Goal: Task Accomplishment & Management: Manage account settings

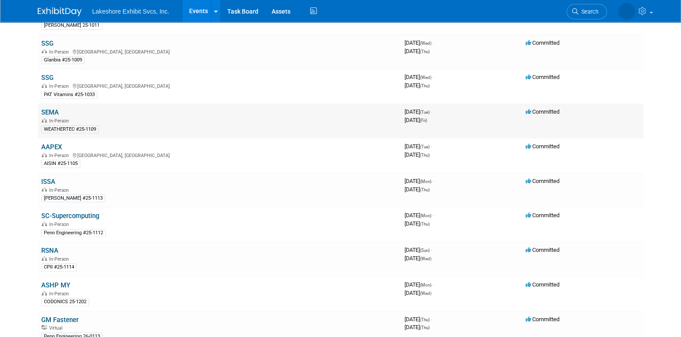
scroll to position [219, 0]
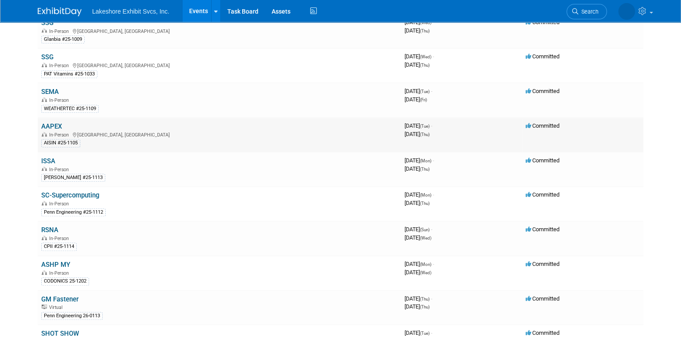
click at [48, 122] on link "AAPEX" at bounding box center [51, 126] width 21 height 8
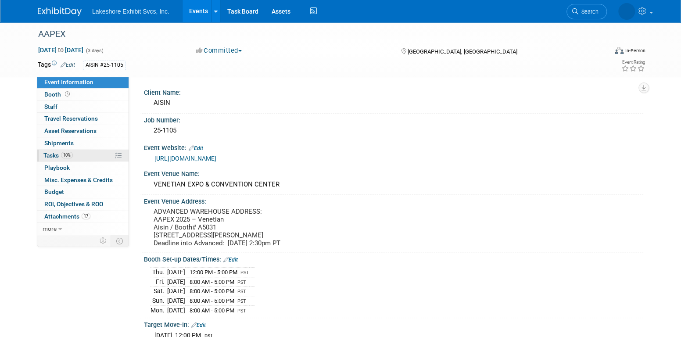
click at [82, 155] on link "10% Tasks 10%" at bounding box center [82, 156] width 91 height 12
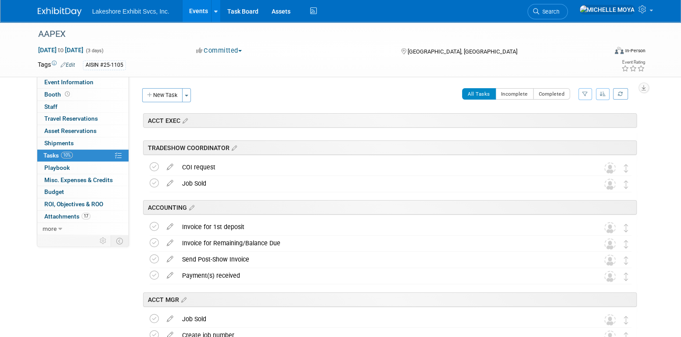
click at [586, 92] on icon "button" at bounding box center [585, 93] width 6 height 5
click at [564, 124] on select "-- Select Assignee -- All unassigned tasks Assigned to me Amanda Koss Dave Desa…" at bounding box center [549, 122] width 72 height 12
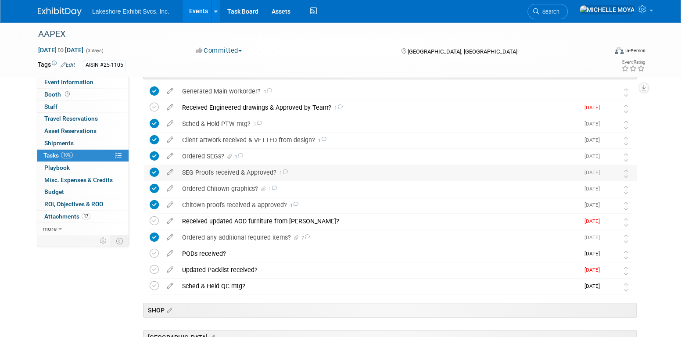
scroll to position [219, 0]
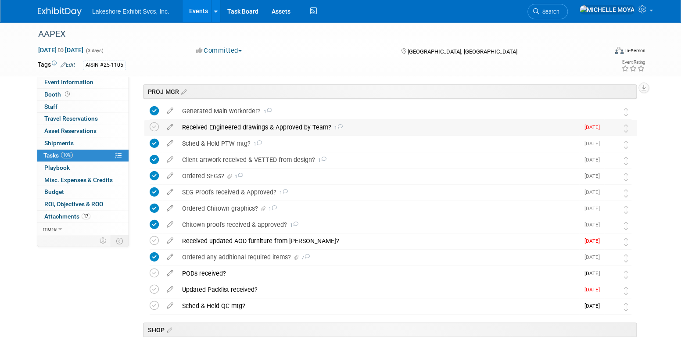
click at [293, 127] on div "Received Engineered drawings & Approved by Team? 1" at bounding box center [379, 127] width 402 height 15
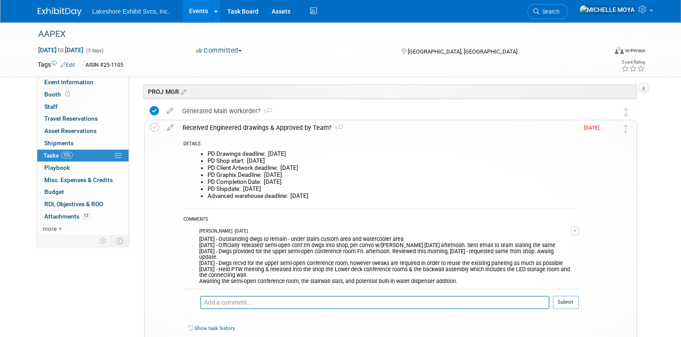
click at [295, 127] on div "Received Engineered drawings & Approved by Team? 1" at bounding box center [378, 127] width 401 height 15
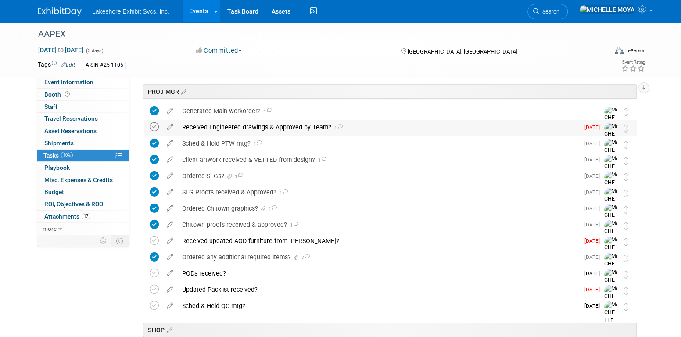
click at [156, 123] on icon at bounding box center [154, 126] width 9 height 9
click at [219, 124] on div "Received Engineered drawings & Approved by Team? 1" at bounding box center [379, 127] width 402 height 15
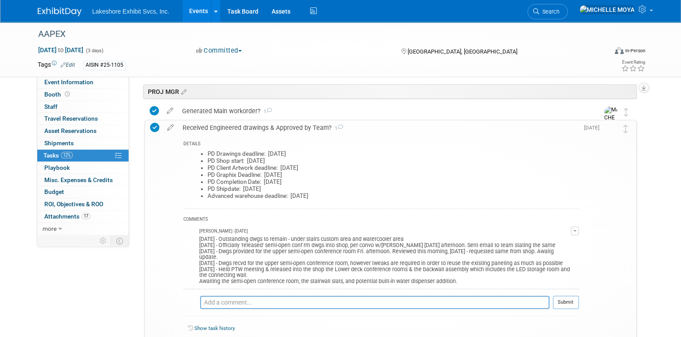
drag, startPoint x: 151, startPoint y: 126, endPoint x: 158, endPoint y: 127, distance: 7.5
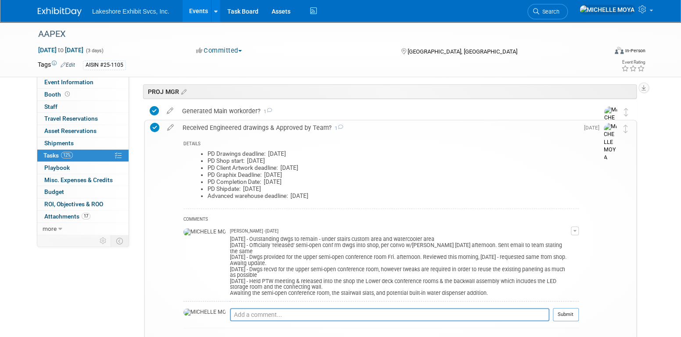
click at [152, 126] on icon at bounding box center [154, 127] width 9 height 9
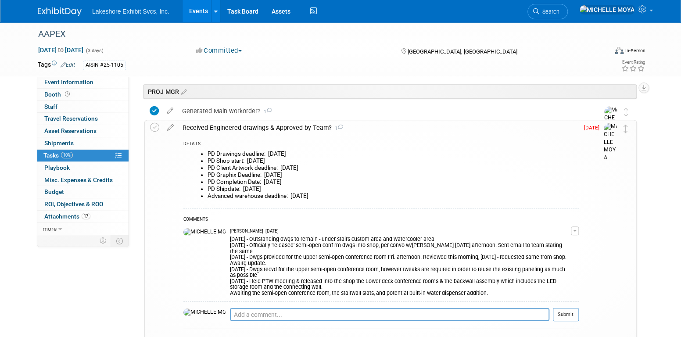
click at [575, 228] on button "button" at bounding box center [575, 230] width 8 height 9
click at [562, 242] on link "Edit Comment" at bounding box center [543, 243] width 69 height 12
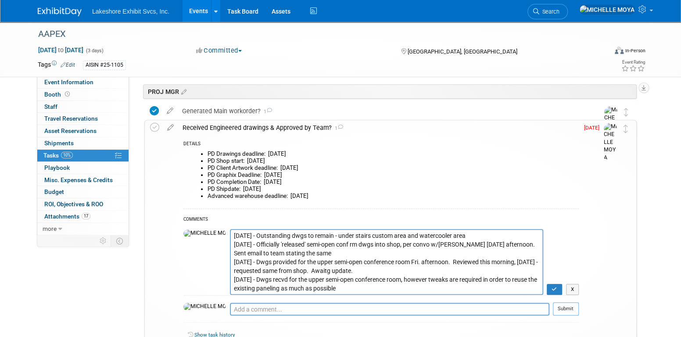
click at [230, 233] on textarea "10.07.25 - Outstanding dwgs to remain - under stairs custom area and watercoole…" at bounding box center [386, 262] width 313 height 66
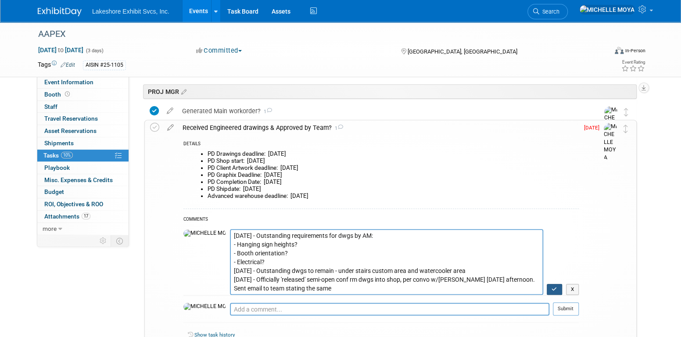
type textarea "10.13.25 - Outstanding requirements for dwgs by AM: - Hanging sign heights? - B…"
click at [553, 288] on icon "button" at bounding box center [555, 289] width 6 height 5
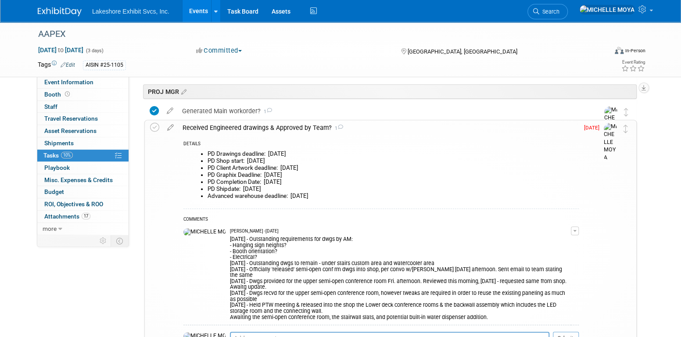
click at [248, 126] on div "Received Engineered drawings & Approved by Team? 1" at bounding box center [378, 127] width 401 height 15
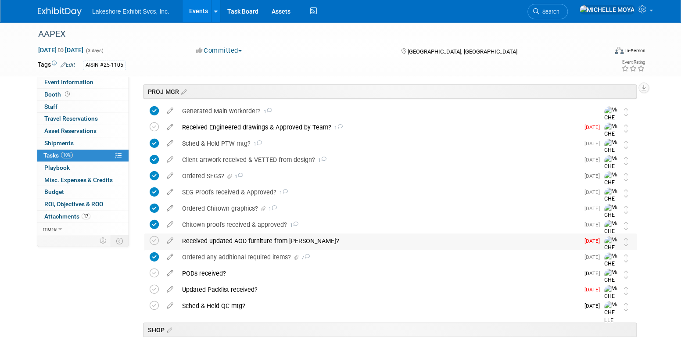
click at [234, 240] on div "Received updated AOD furniture from Jenny?" at bounding box center [379, 240] width 402 height 15
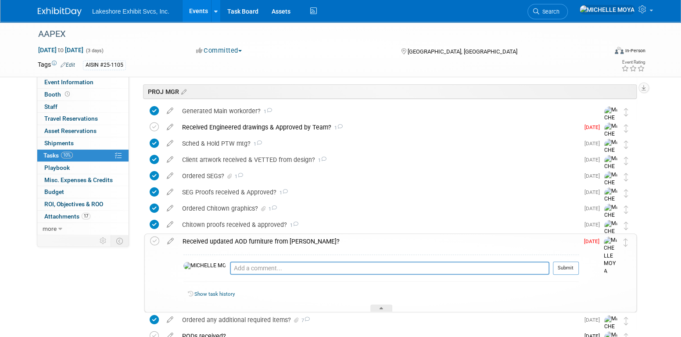
click at [234, 240] on div "Received updated AOD furniture from Jenny?" at bounding box center [378, 241] width 401 height 15
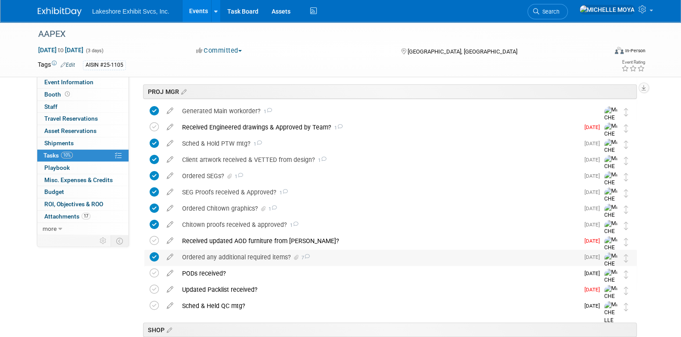
click at [223, 261] on div "Ordered any additional required items? 7" at bounding box center [379, 257] width 402 height 15
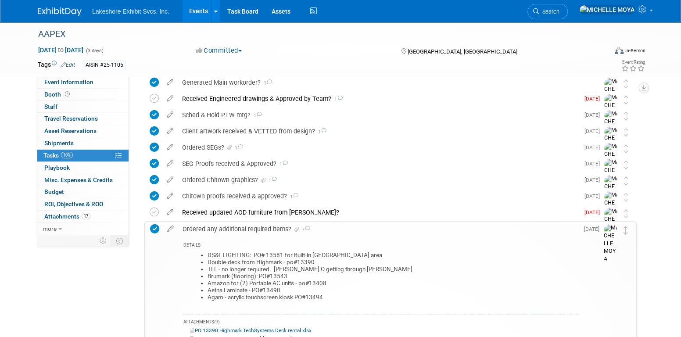
scroll to position [263, 0]
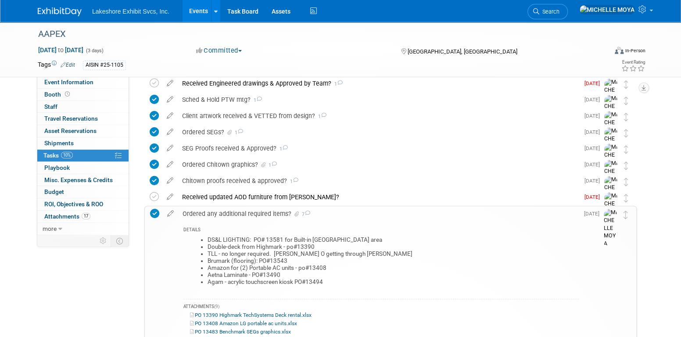
click at [228, 215] on div "Ordered any additional required items? 7" at bounding box center [378, 213] width 401 height 15
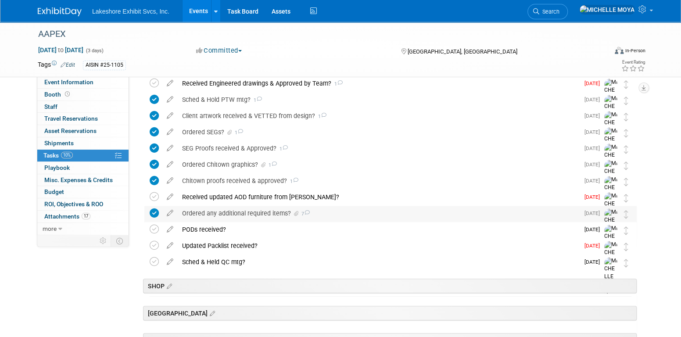
click at [228, 215] on div "Ordered any additional required items? 7" at bounding box center [379, 213] width 402 height 15
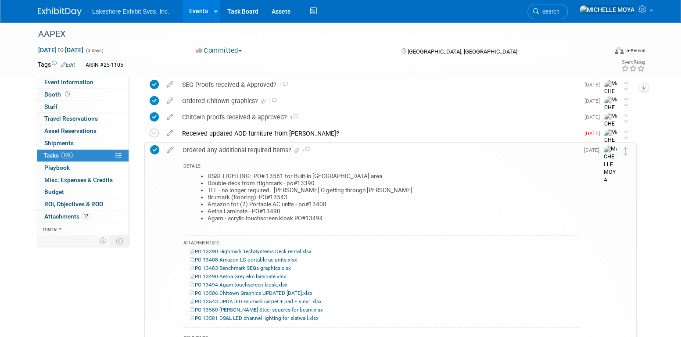
scroll to position [307, 0]
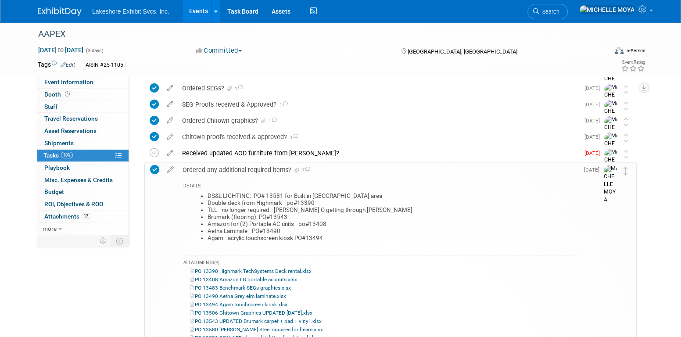
click at [242, 170] on div "Ordered any additional required items? 7" at bounding box center [378, 169] width 401 height 15
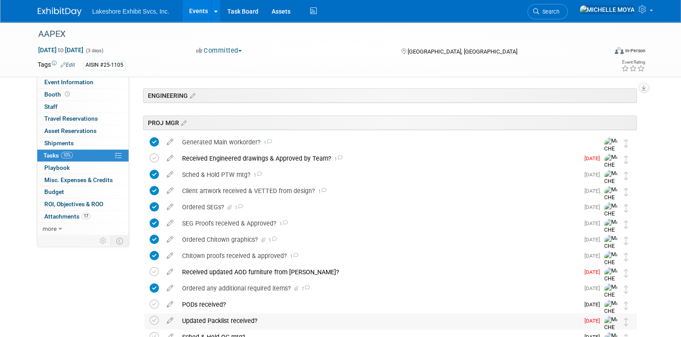
scroll to position [176, 0]
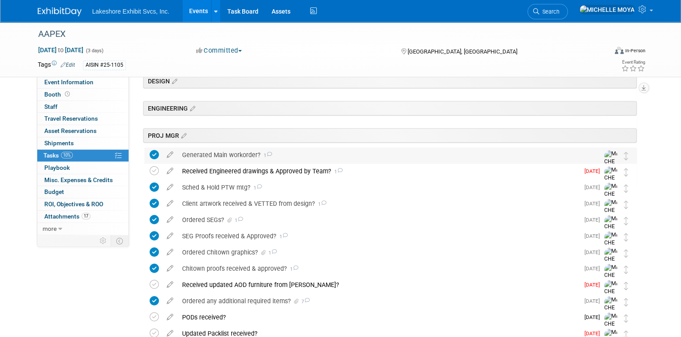
click at [222, 154] on div "Generated Main workorder? 1" at bounding box center [382, 154] width 409 height 15
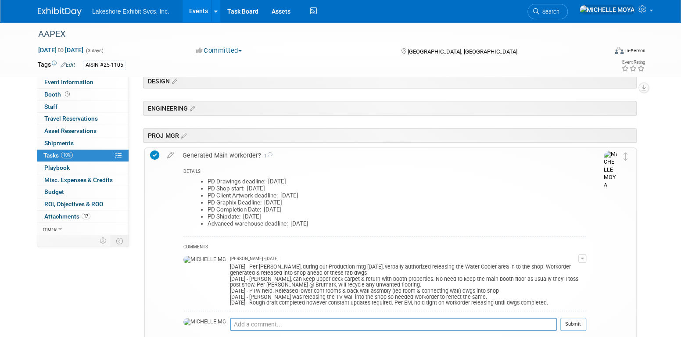
click at [222, 154] on div "Generated Main workorder? 1" at bounding box center [382, 155] width 408 height 15
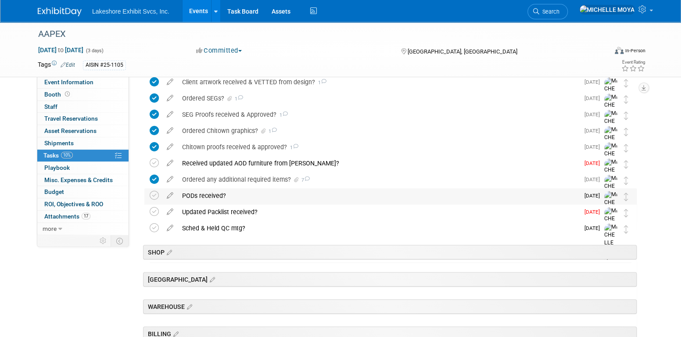
scroll to position [307, 0]
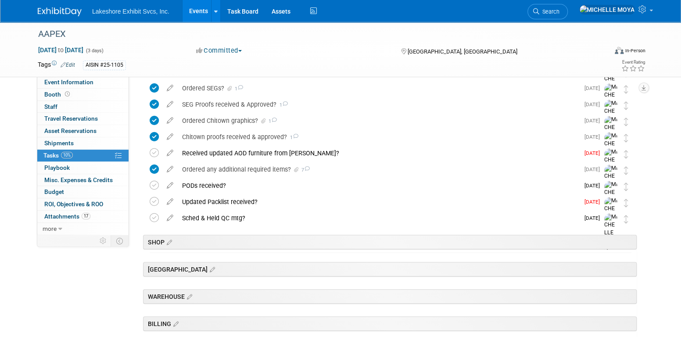
click at [194, 12] on link "Events" at bounding box center [199, 11] width 32 height 22
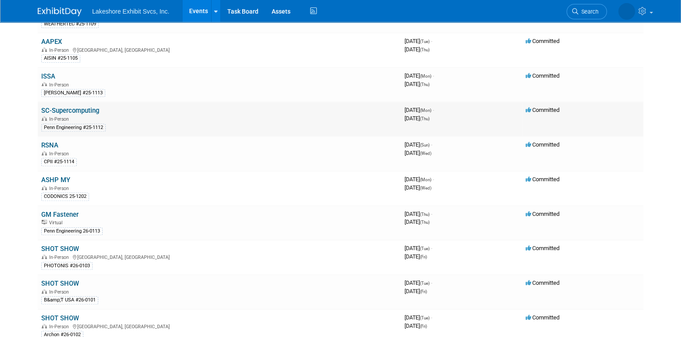
scroll to position [307, 0]
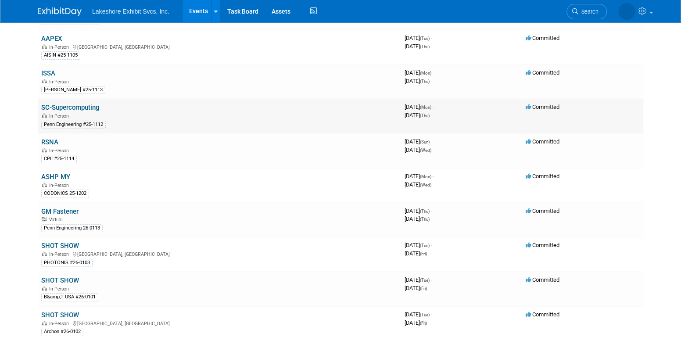
click at [89, 104] on link "SC-Supercomputing" at bounding box center [70, 108] width 58 height 8
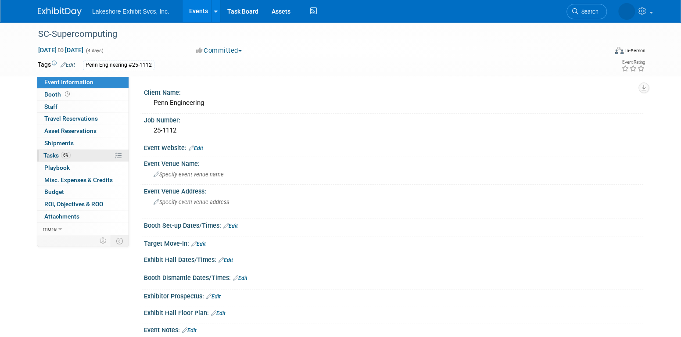
click at [98, 154] on link "6% Tasks 6%" at bounding box center [82, 156] width 91 height 12
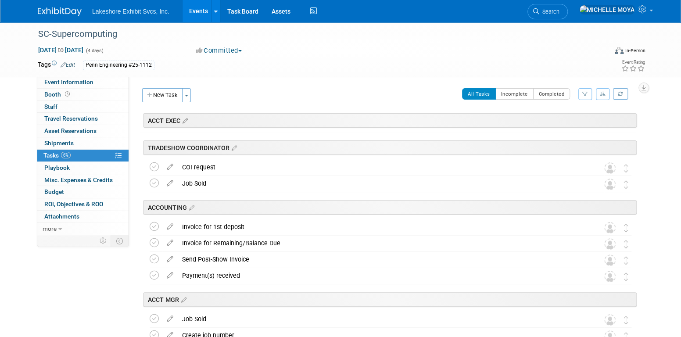
click at [586, 91] on icon "button" at bounding box center [585, 93] width 6 height 5
click at [573, 121] on select "-- Select Assignee -- All unassigned tasks Assigned to me Amanda Koss Dave Desa…" at bounding box center [549, 122] width 72 height 12
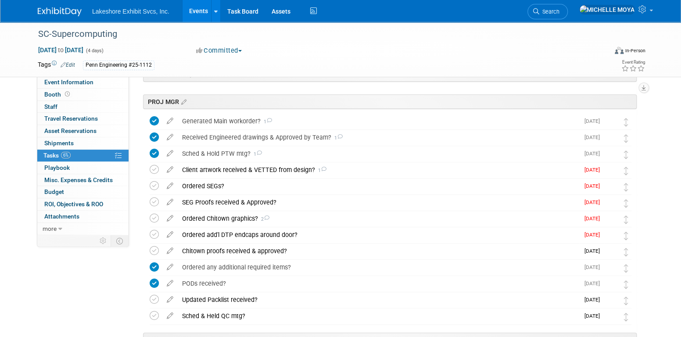
scroll to position [219, 0]
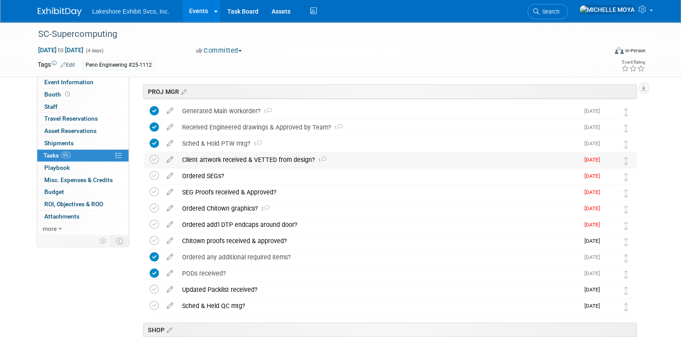
click at [278, 161] on div "Client artwork received & VETTED from design? 1" at bounding box center [379, 159] width 402 height 15
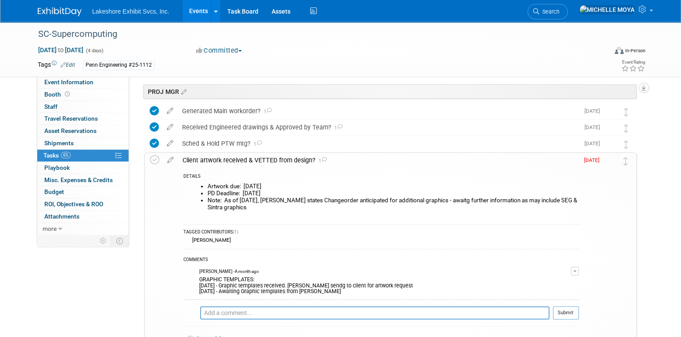
click at [278, 161] on div "Client artwork received & VETTED from design? 1" at bounding box center [378, 160] width 401 height 15
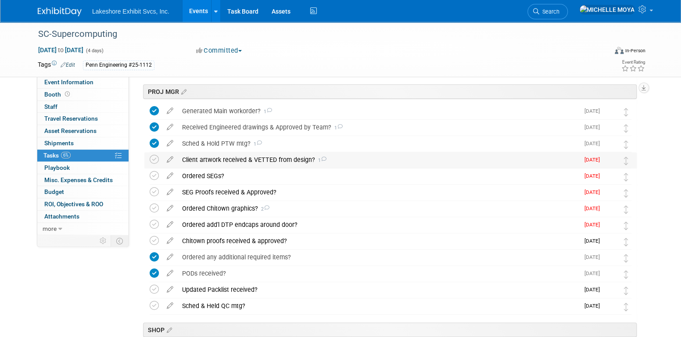
click at [228, 166] on div "Client artwork received & VETTED from design? 1" at bounding box center [379, 159] width 402 height 15
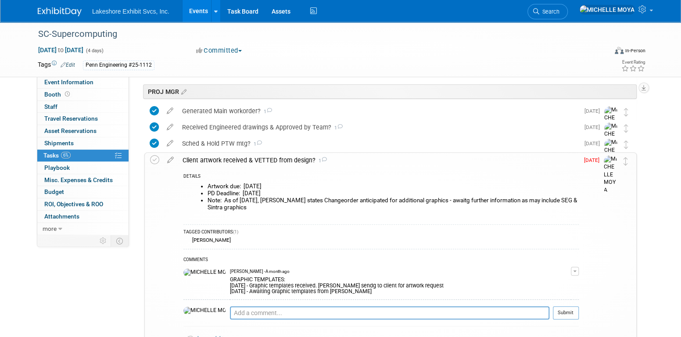
click at [573, 269] on button "button" at bounding box center [575, 271] width 8 height 9
click at [556, 283] on link "Edit Comment" at bounding box center [543, 284] width 69 height 12
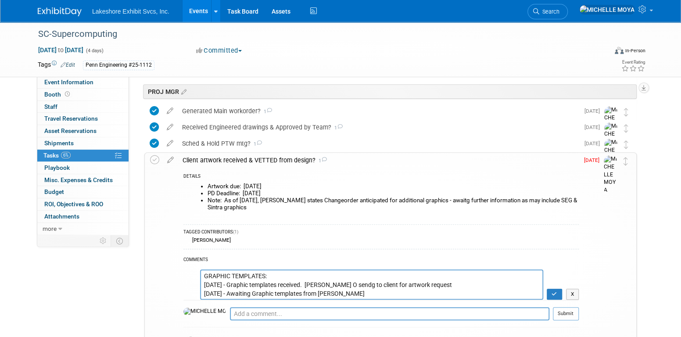
click at [202, 283] on textarea "GRAPHIC TEMPLATES: 8.19.25 - Graphic templates received. Jenny O sendg to clien…" at bounding box center [371, 284] width 343 height 30
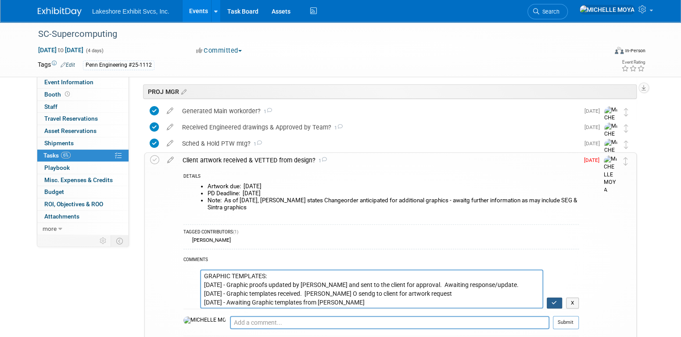
type textarea "GRAPHIC TEMPLATES: 10.08.25 - Graphic proofs updated by Jill and sent to the cl…"
click at [554, 298] on button "button" at bounding box center [554, 303] width 15 height 11
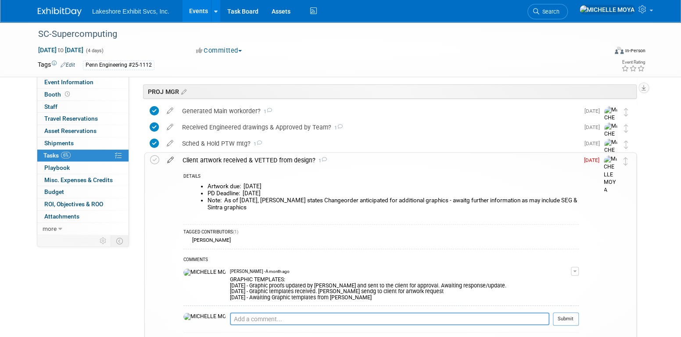
click at [173, 158] on icon at bounding box center [170, 158] width 15 height 11
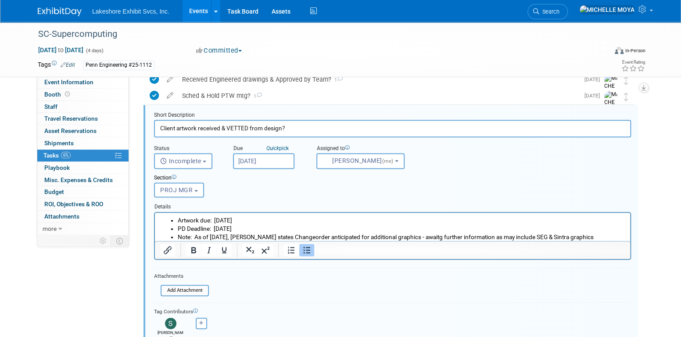
scroll to position [287, 0]
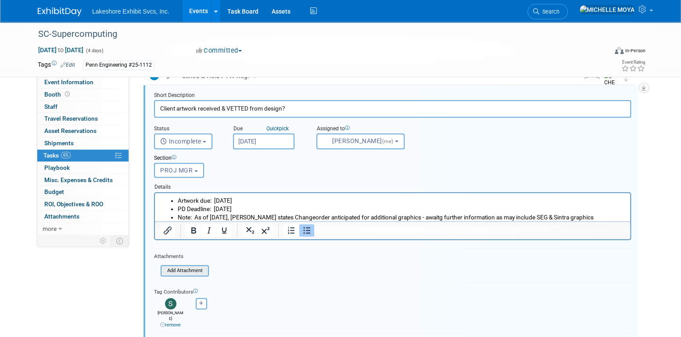
click at [201, 269] on input "file" at bounding box center [163, 271] width 90 height 10
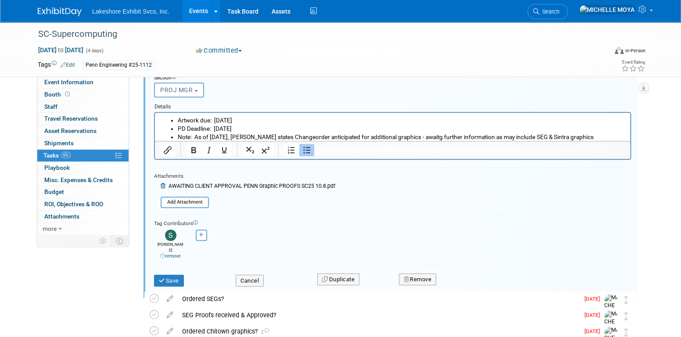
scroll to position [419, 0]
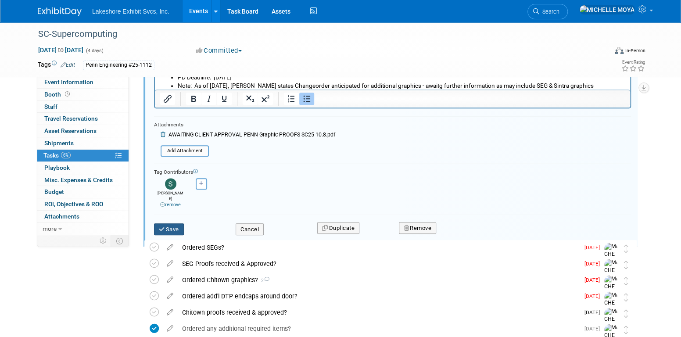
click at [178, 223] on button "Save" at bounding box center [169, 229] width 30 height 12
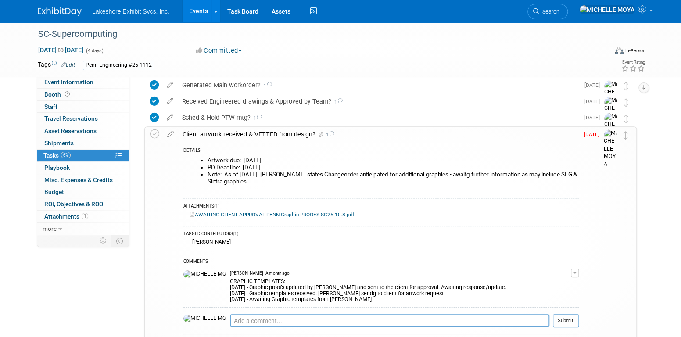
scroll to position [243, 0]
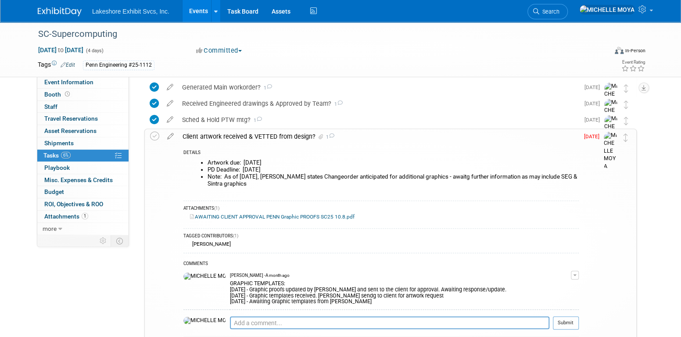
click at [222, 135] on div "Client artwork received & VETTED from design? 1" at bounding box center [378, 136] width 401 height 15
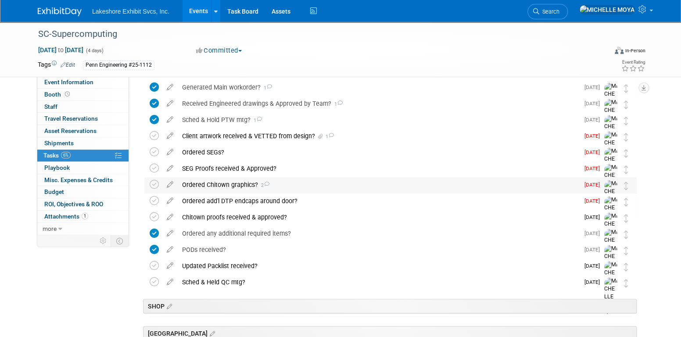
click at [251, 183] on div "Ordered Chitown graphics? 2" at bounding box center [379, 184] width 402 height 15
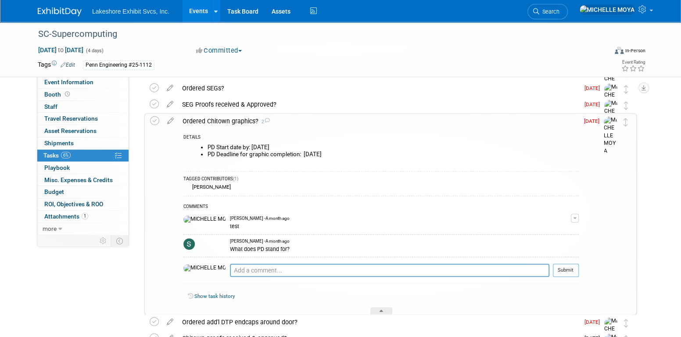
scroll to position [287, 0]
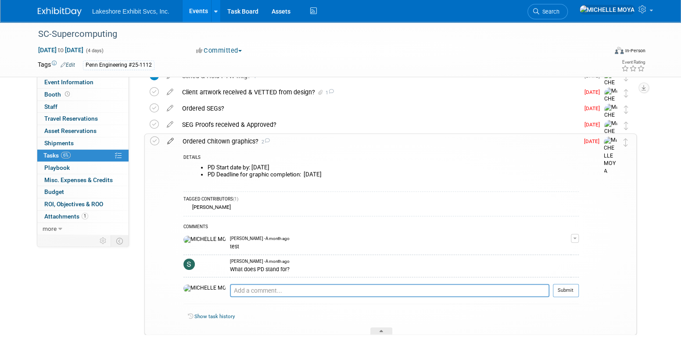
click at [172, 141] on icon at bounding box center [170, 139] width 15 height 11
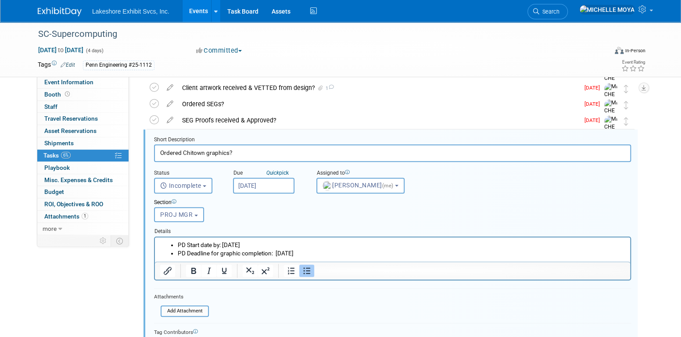
scroll to position [292, 0]
click at [179, 241] on li "PD Start date by: Thurs. 10/16/25" at bounding box center [402, 244] width 448 height 8
click at [182, 243] on li "PD Start date by: Thurs. 10/16/25" at bounding box center [402, 244] width 448 height 8
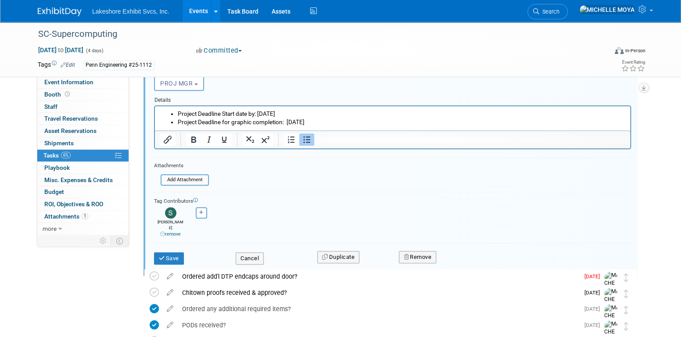
scroll to position [424, 0]
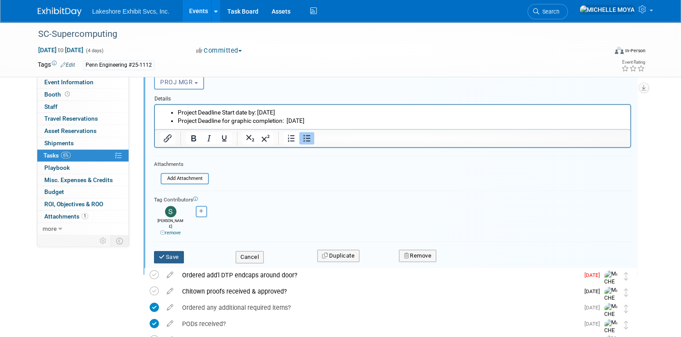
click at [172, 251] on button "Save" at bounding box center [169, 257] width 30 height 12
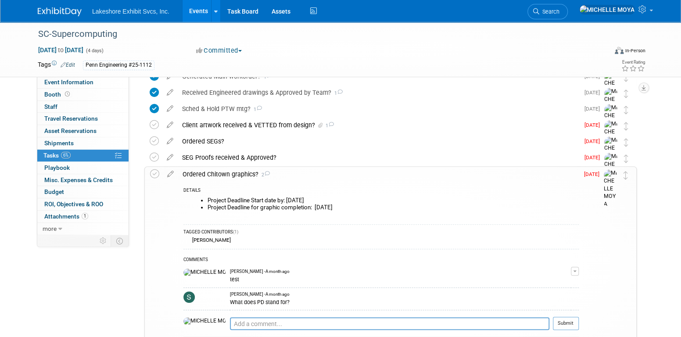
scroll to position [248, 0]
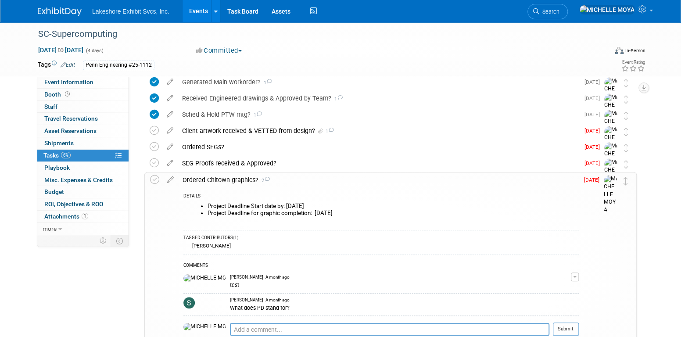
click at [248, 180] on div "Ordered Chitown graphics? 2" at bounding box center [378, 179] width 401 height 15
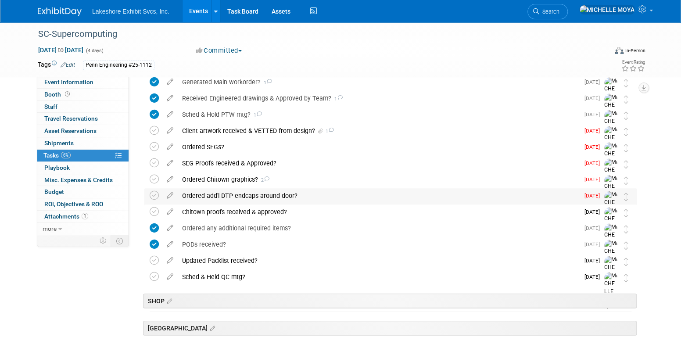
click at [249, 194] on div "Ordered add'l DTP endcaps around door?" at bounding box center [379, 195] width 402 height 15
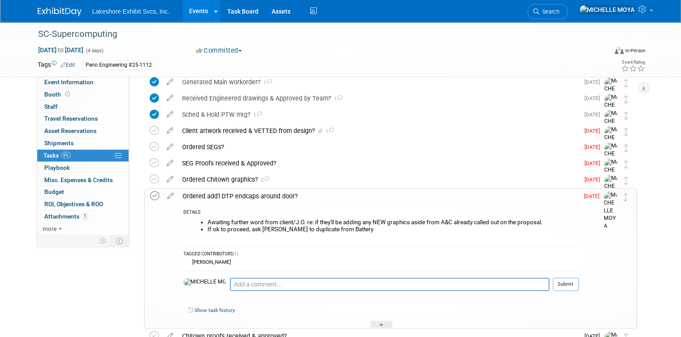
click at [154, 197] on icon at bounding box center [154, 195] width 9 height 9
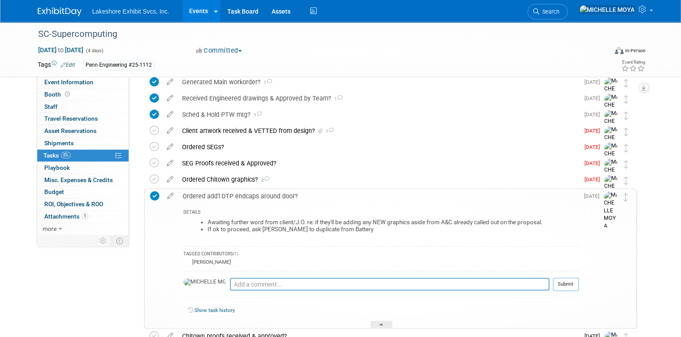
click at [218, 198] on div "Ordered add'l DTP endcaps around door?" at bounding box center [378, 196] width 401 height 15
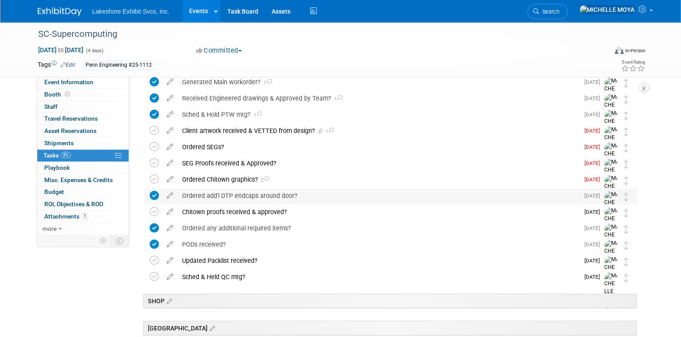
click at [218, 198] on div "Ordered add'l DTP endcaps around door?" at bounding box center [379, 195] width 402 height 15
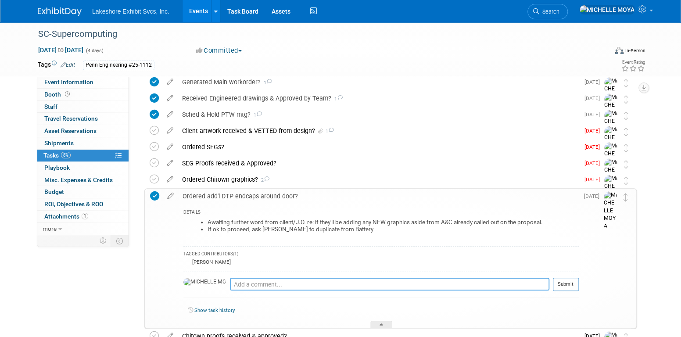
click at [254, 287] on textarea at bounding box center [389, 284] width 319 height 13
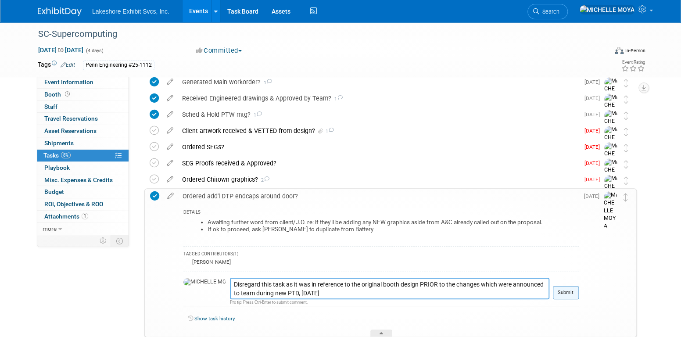
type textarea "Disregard this task as it was in reference to the original booth design PRIOR t…"
click at [571, 289] on button "Submit" at bounding box center [566, 292] width 26 height 13
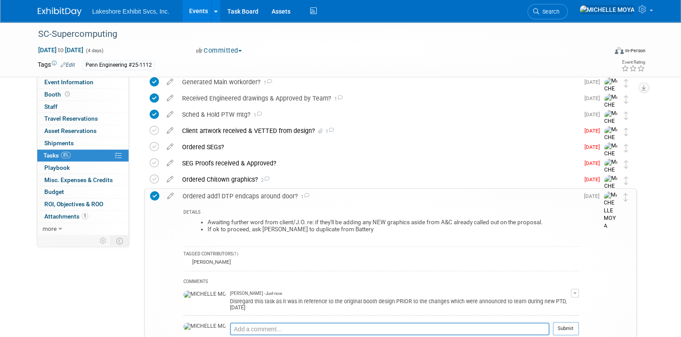
click at [257, 196] on div "Ordered add'l DTP endcaps around door? 1" at bounding box center [378, 196] width 401 height 15
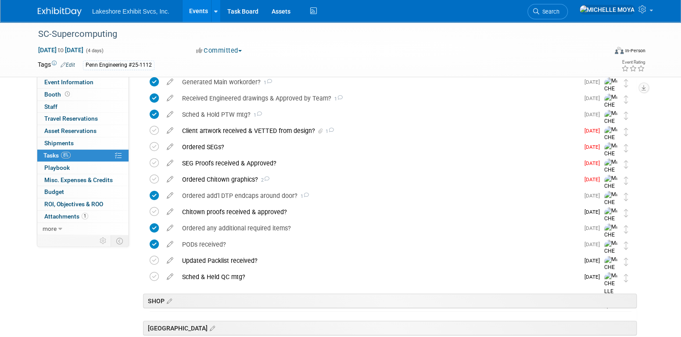
click at [235, 179] on div "Ordered Chitown graphics? 2" at bounding box center [379, 179] width 402 height 15
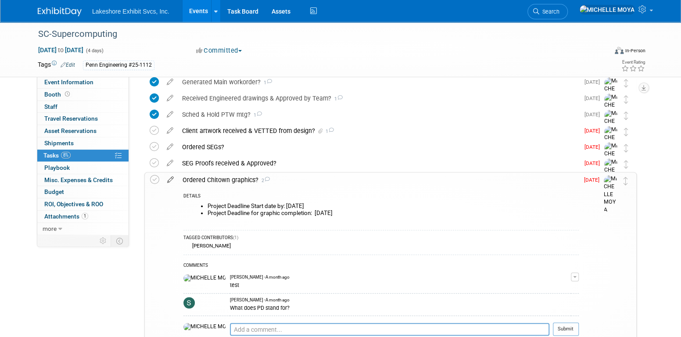
click at [168, 179] on icon at bounding box center [170, 177] width 15 height 11
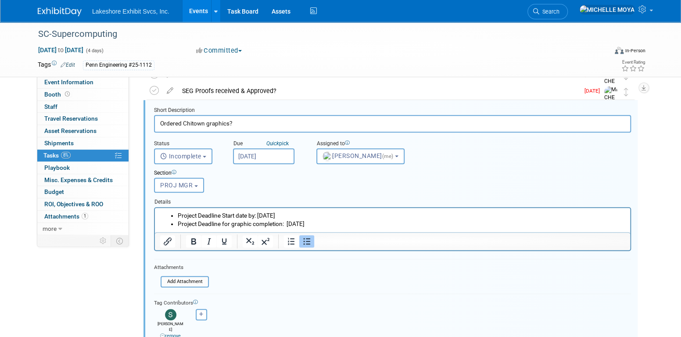
scroll to position [336, 0]
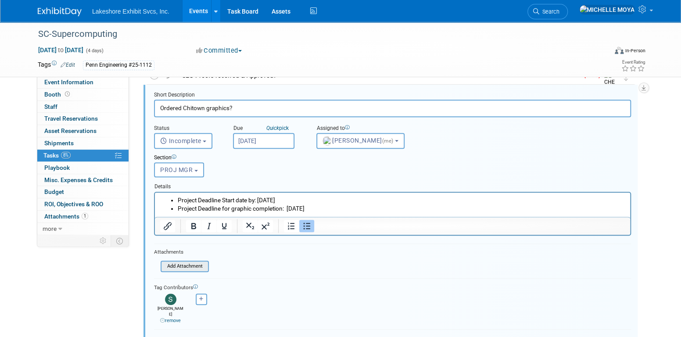
click at [190, 266] on input "file" at bounding box center [163, 267] width 90 height 10
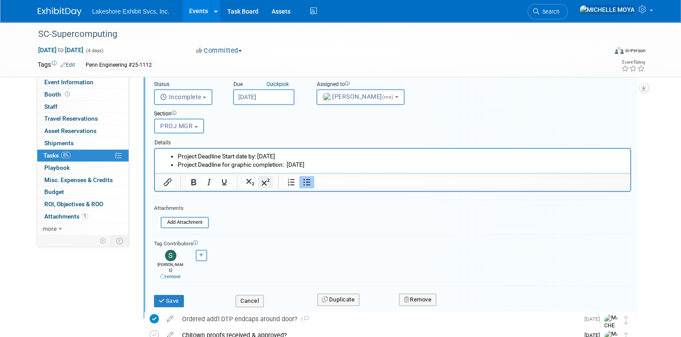
scroll to position [424, 0]
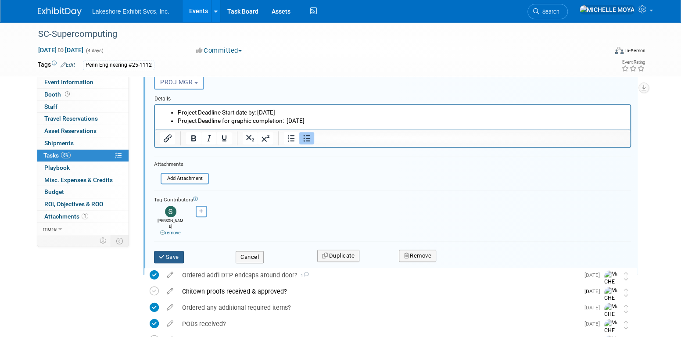
click at [178, 251] on button "Save" at bounding box center [169, 257] width 30 height 12
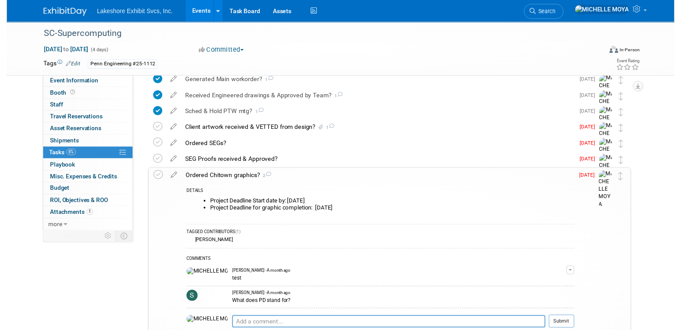
scroll to position [248, 0]
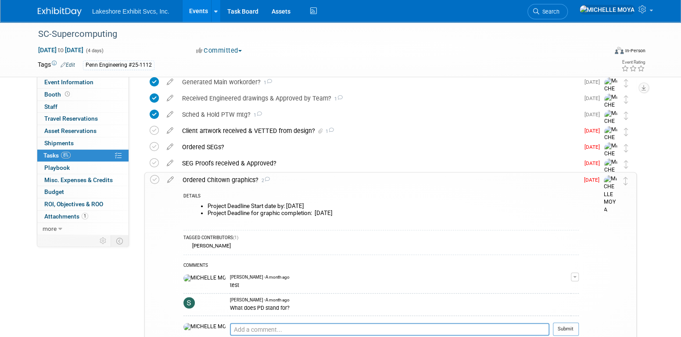
click at [251, 183] on div "Ordered Chitown graphics? 2" at bounding box center [378, 179] width 401 height 15
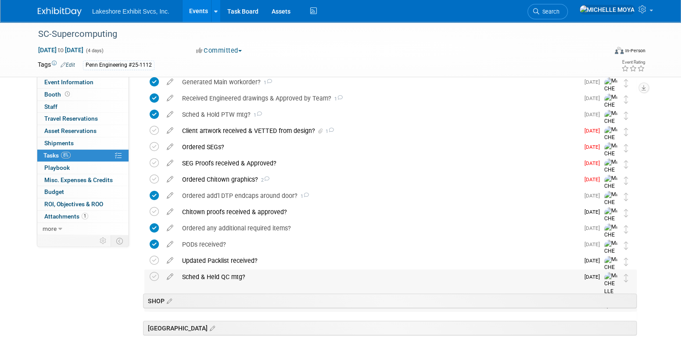
click at [236, 280] on div "Sched & Held QC mtg?" at bounding box center [379, 276] width 402 height 15
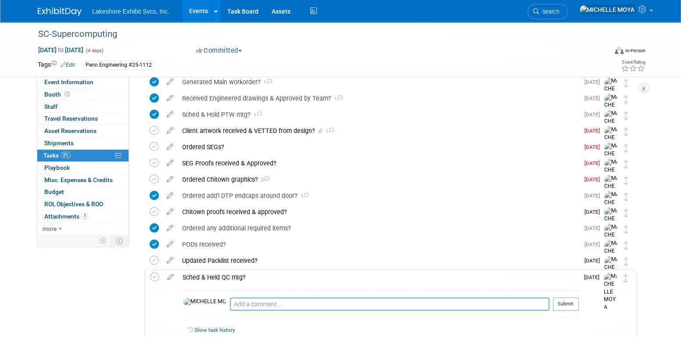
click at [198, 274] on div "Sched & Held QC mtg?" at bounding box center [378, 277] width 401 height 15
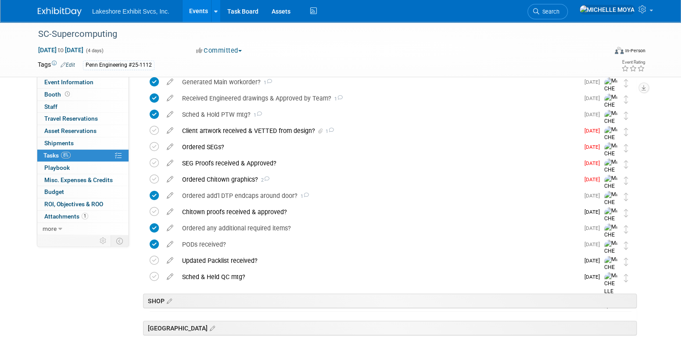
click at [176, 276] on icon at bounding box center [169, 274] width 15 height 11
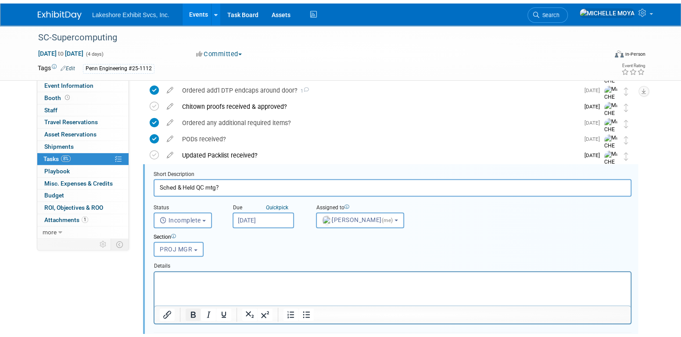
scroll to position [389, 0]
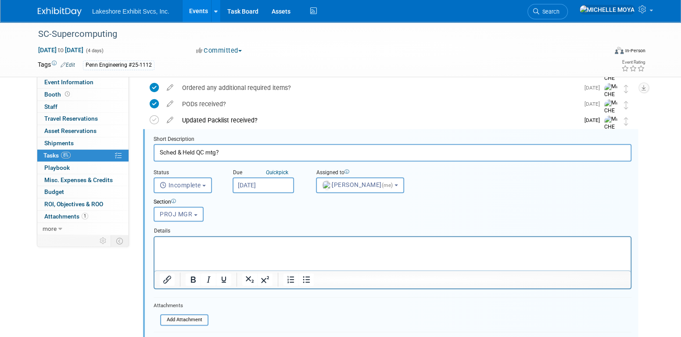
click at [273, 248] on p "Rich Text Area. Press ALT-0 for help." at bounding box center [393, 244] width 466 height 8
click at [306, 273] on button "Bullet list" at bounding box center [306, 279] width 15 height 12
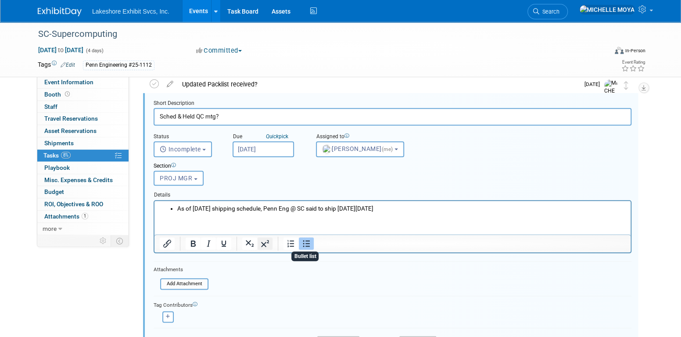
scroll to position [477, 0]
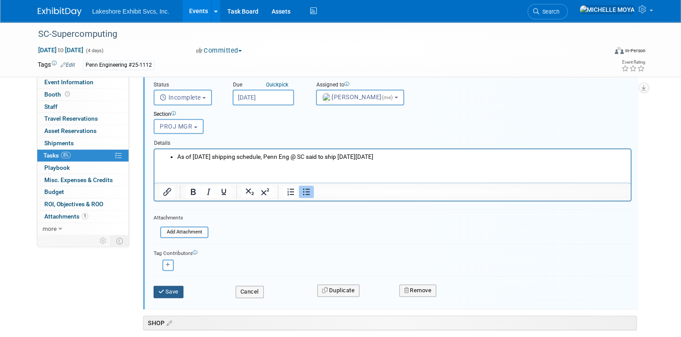
click at [172, 294] on button "Save" at bounding box center [169, 292] width 30 height 12
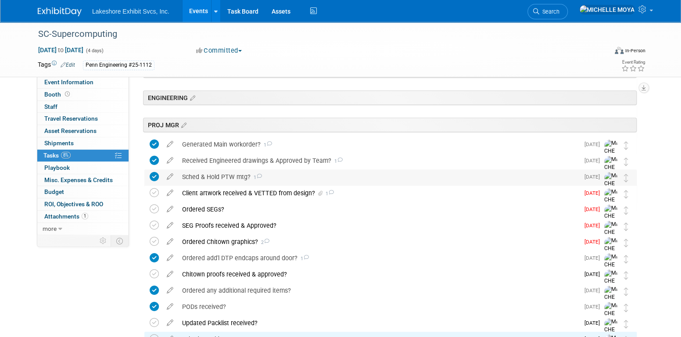
scroll to position [167, 0]
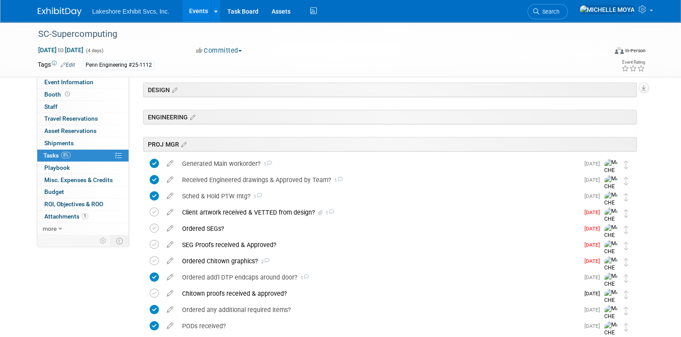
click at [190, 12] on link "Events" at bounding box center [199, 11] width 32 height 22
